Goal: Task Accomplishment & Management: Use online tool/utility

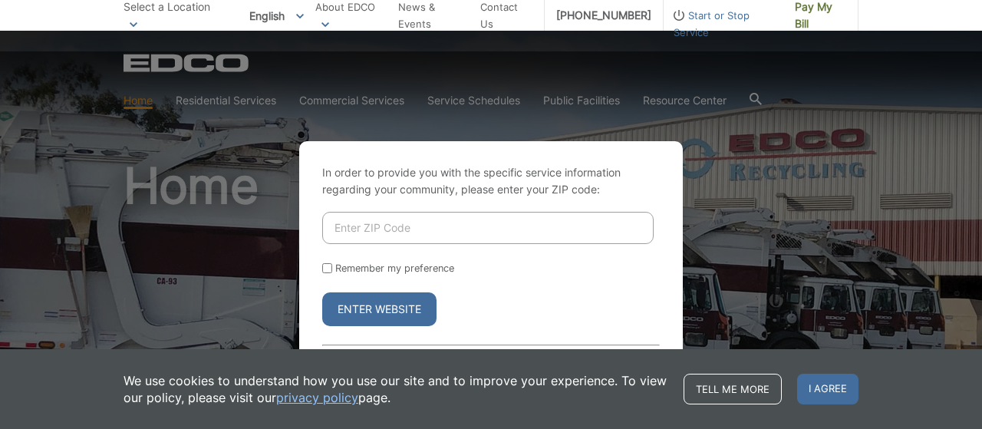
scroll to position [158, 0]
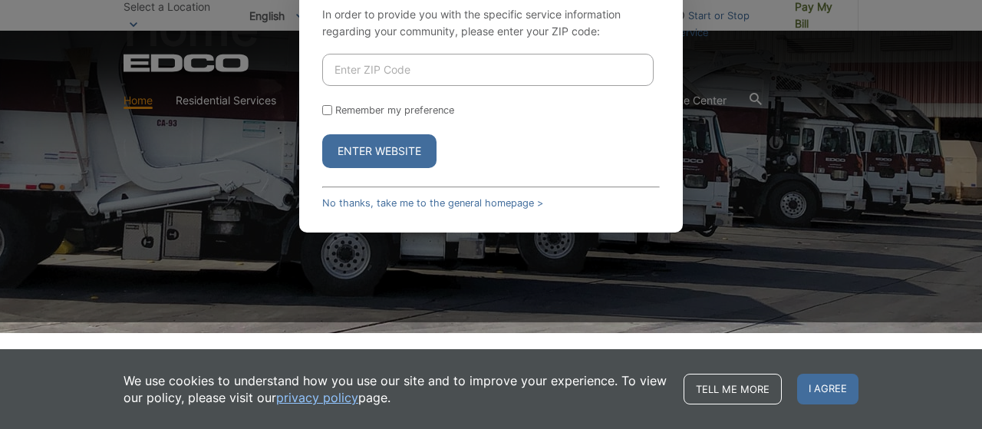
click at [372, 69] on input "Enter ZIP Code" at bounding box center [487, 70] width 331 height 32
type input "92084"
click at [410, 146] on button "Enter Website" at bounding box center [379, 151] width 114 height 34
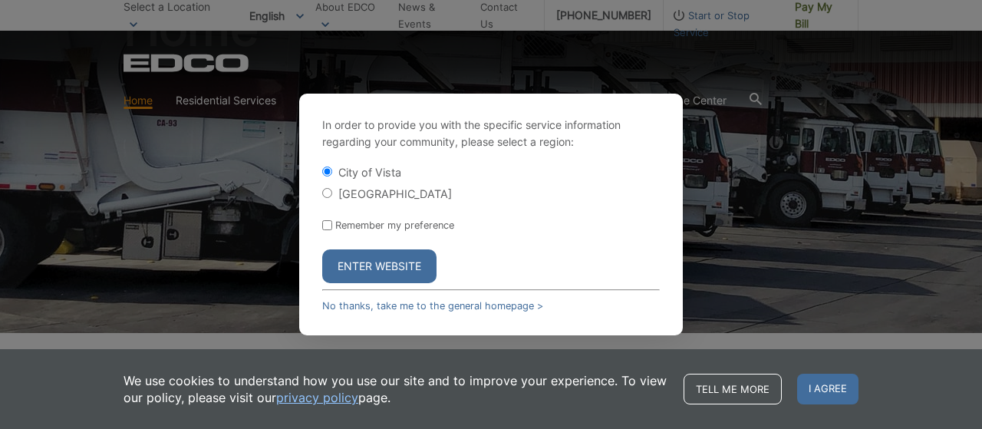
click at [366, 265] on button "Enter Website" at bounding box center [379, 266] width 114 height 34
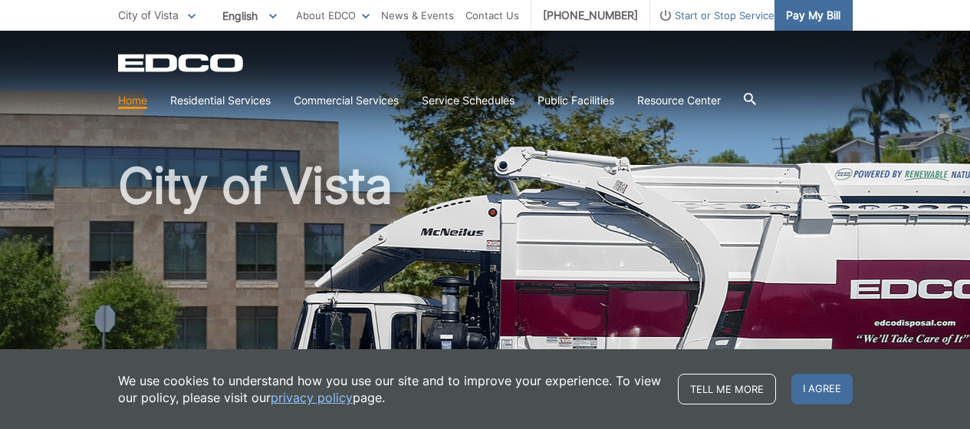
click at [791, 8] on span "Pay My Bill" at bounding box center [813, 15] width 54 height 17
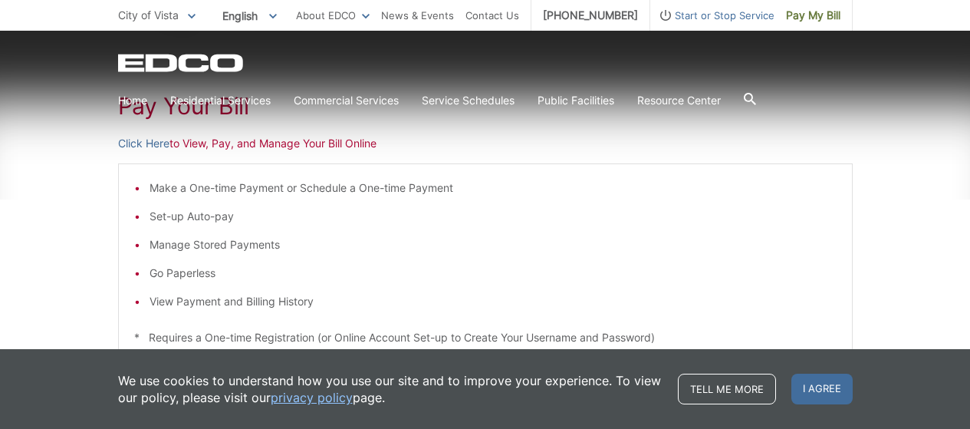
scroll to position [259, 0]
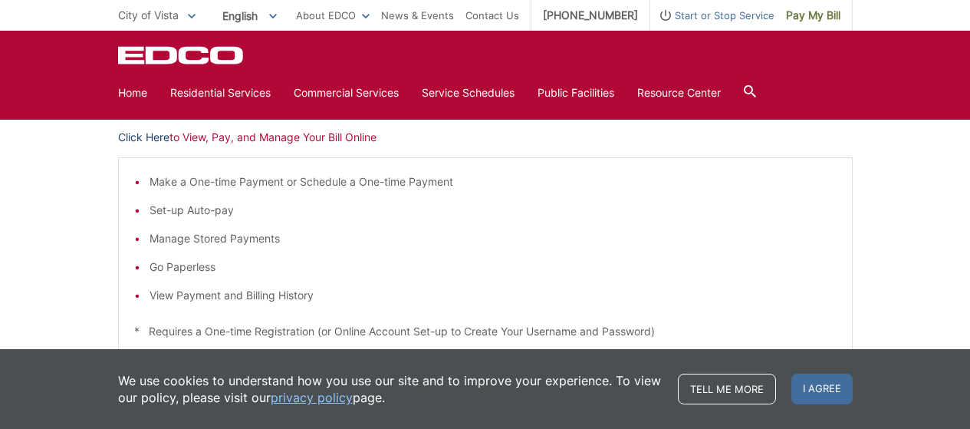
click at [153, 137] on link "Click Here" at bounding box center [143, 137] width 51 height 17
